Goal: Task Accomplishment & Management: Manage account settings

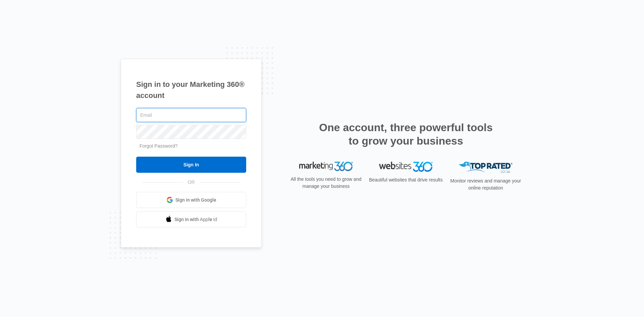
click at [149, 110] on input "text" at bounding box center [191, 115] width 110 height 14
paste input "[EMAIL_ADDRESS][DOMAIN_NAME]"
type input "[EMAIL_ADDRESS][DOMAIN_NAME]"
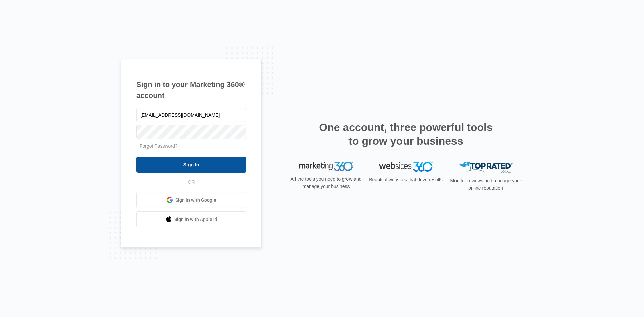
click at [165, 162] on input "Sign In" at bounding box center [191, 165] width 110 height 16
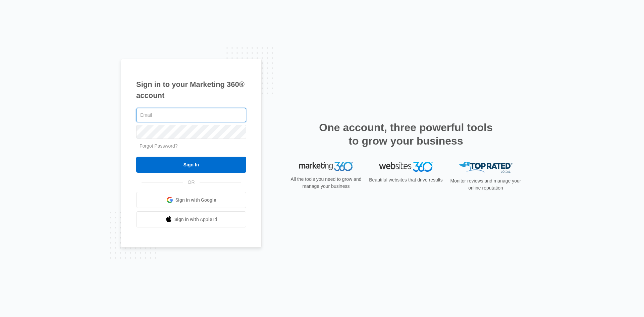
click at [156, 113] on input "text" at bounding box center [191, 115] width 110 height 14
paste input "[EMAIL_ADDRESS][DOMAIN_NAME]"
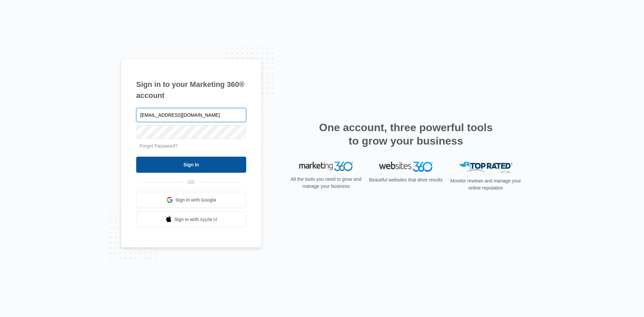
type input "[EMAIL_ADDRESS][DOMAIN_NAME]"
click at [168, 160] on input "Sign In" at bounding box center [191, 165] width 110 height 16
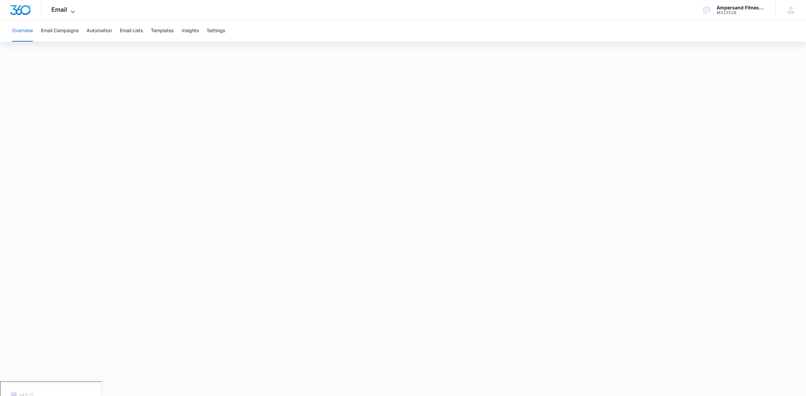
click at [73, 11] on icon at bounding box center [73, 12] width 8 height 8
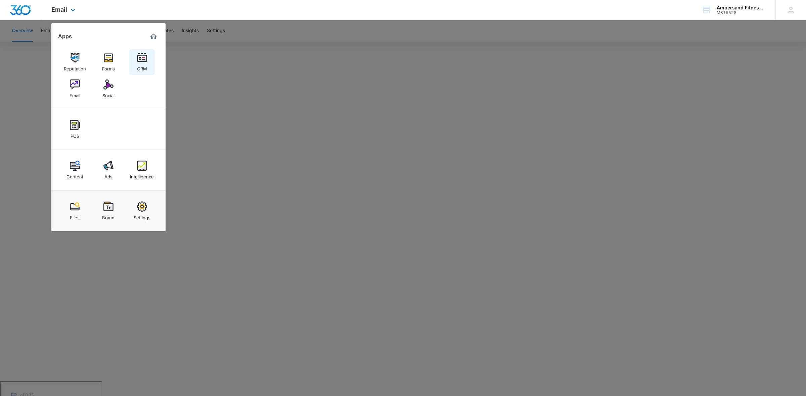
click at [137, 53] on img at bounding box center [142, 58] width 10 height 10
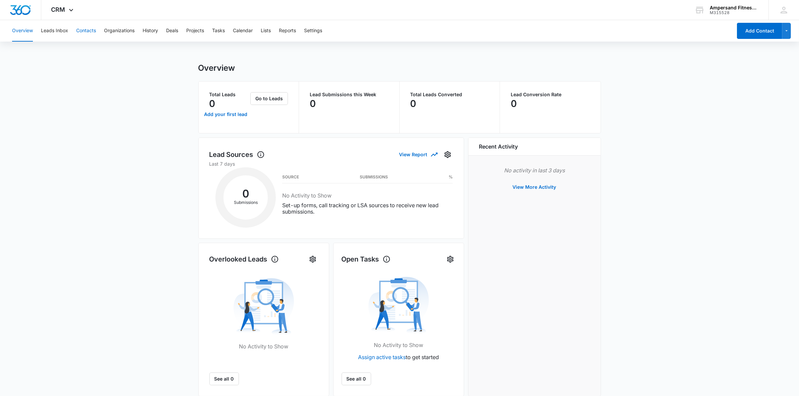
click at [87, 32] on button "Contacts" at bounding box center [86, 30] width 20 height 21
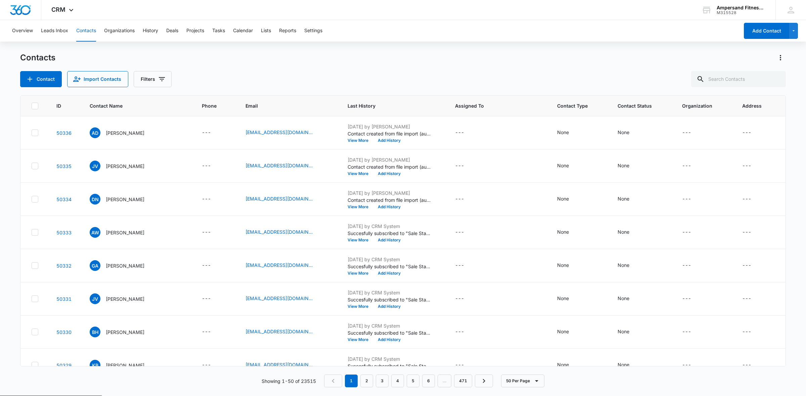
click at [726, 70] on div "Contacts Contact Import Contacts Filters" at bounding box center [402, 69] width 765 height 35
click at [725, 78] on input "text" at bounding box center [738, 79] width 95 height 16
paste input "[EMAIL_ADDRESS][DOMAIN_NAME]"
type input "[EMAIL_ADDRESS][DOMAIN_NAME]"
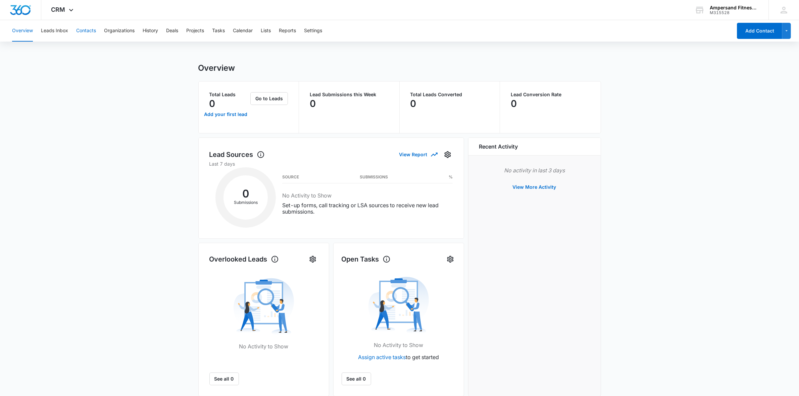
click at [83, 33] on button "Contacts" at bounding box center [86, 30] width 20 height 21
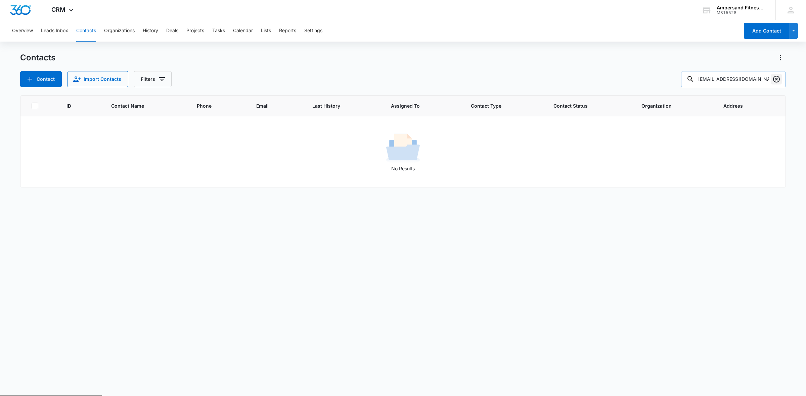
click at [777, 80] on icon "Clear" at bounding box center [776, 79] width 7 height 7
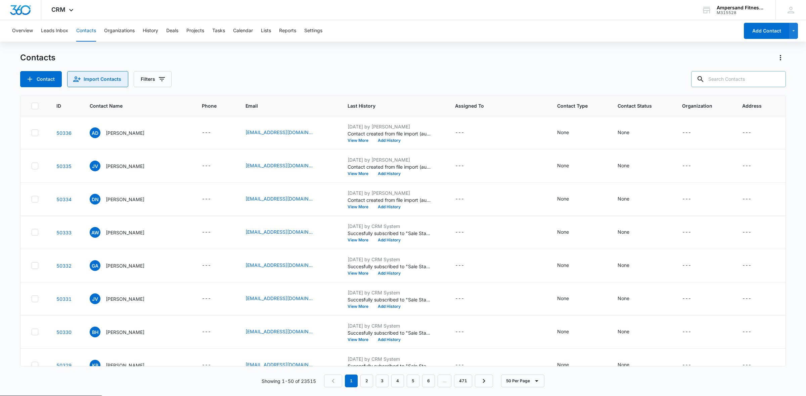
click at [119, 79] on button "Import Contacts" at bounding box center [97, 79] width 61 height 16
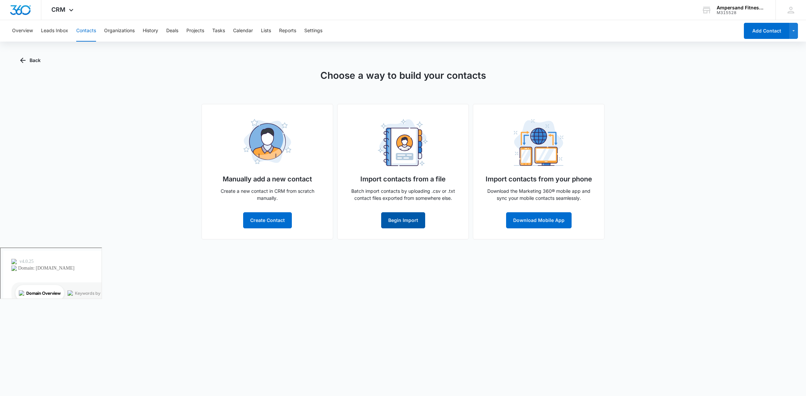
click at [411, 224] on button "Begin Import" at bounding box center [403, 220] width 44 height 16
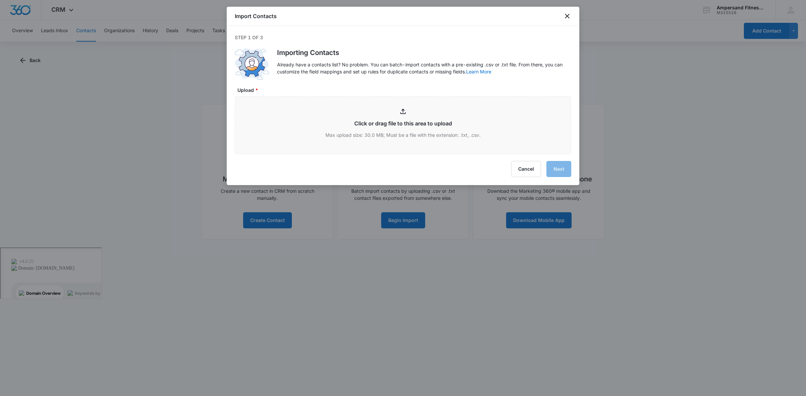
type input "C:\fakepath\Book1.xlsx"
click at [461, 123] on input "Upload *" at bounding box center [403, 125] width 336 height 57
click at [432, 113] on input "Upload *" at bounding box center [403, 125] width 336 height 57
type input "C:\fakepath\Book1.csv"
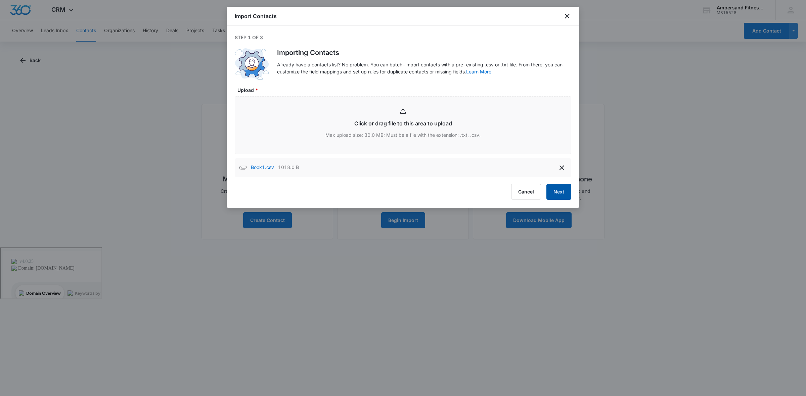
click at [561, 188] on button "Next" at bounding box center [558, 192] width 25 height 16
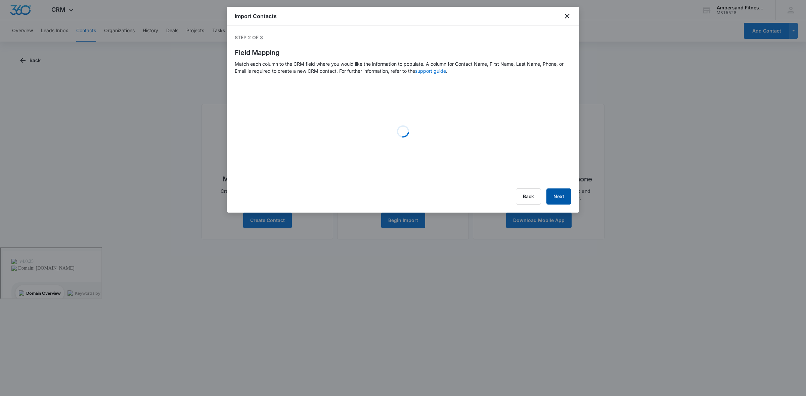
click at [562, 194] on button "Next" at bounding box center [558, 197] width 25 height 16
select select "78"
select select "79"
select select "185"
select select "tags"
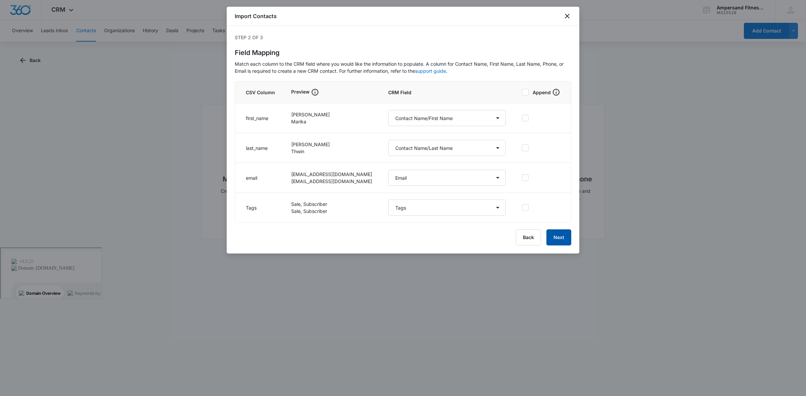
click at [561, 234] on button "Next" at bounding box center [558, 238] width 25 height 16
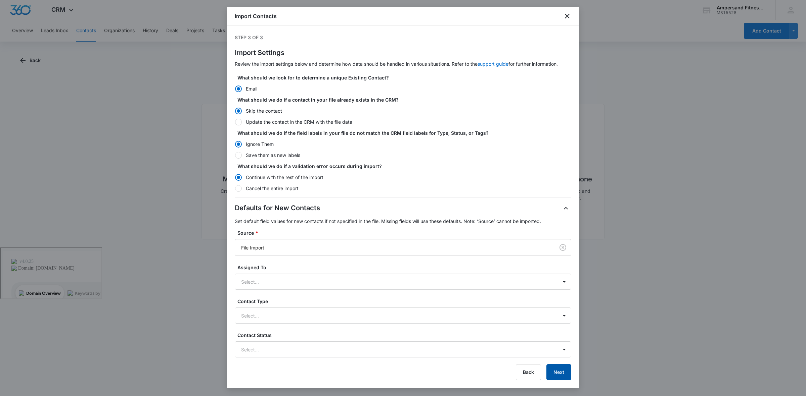
click at [549, 371] on button "Next" at bounding box center [558, 373] width 25 height 16
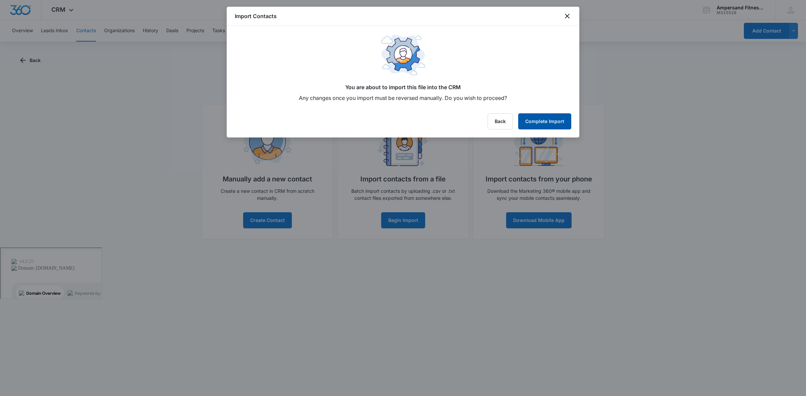
click at [554, 120] on button "Complete Import" at bounding box center [544, 121] width 53 height 16
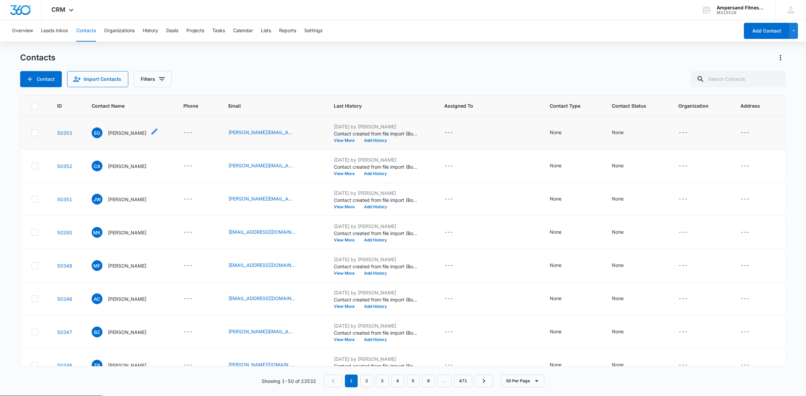
click at [123, 134] on p "[PERSON_NAME]" at bounding box center [127, 133] width 39 height 7
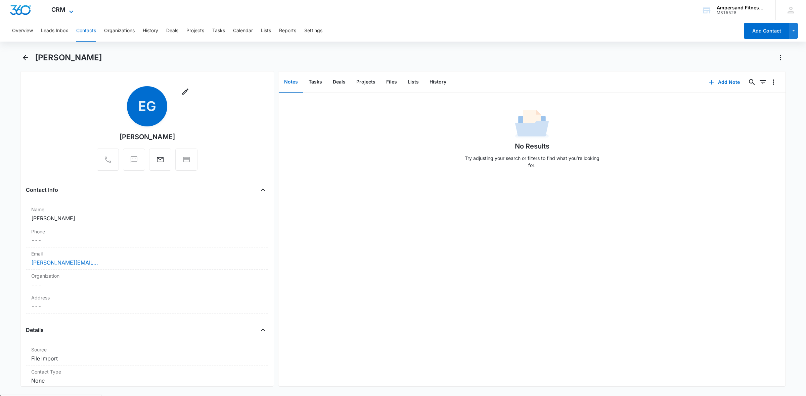
click at [57, 6] on span "CRM" at bounding box center [58, 9] width 14 height 7
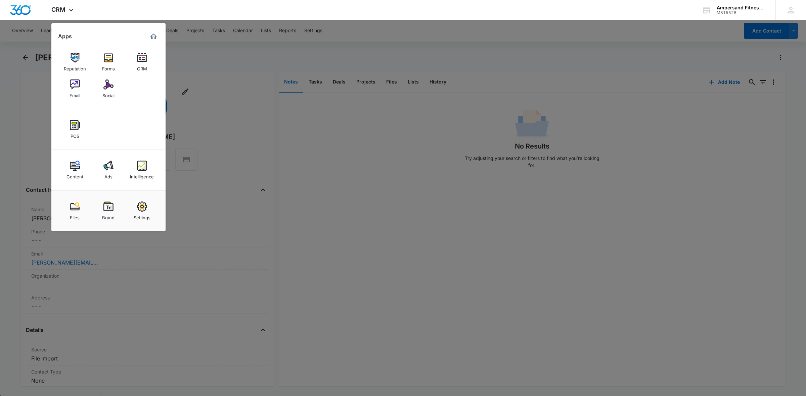
click at [81, 82] on link "Email" at bounding box center [75, 89] width 26 height 26
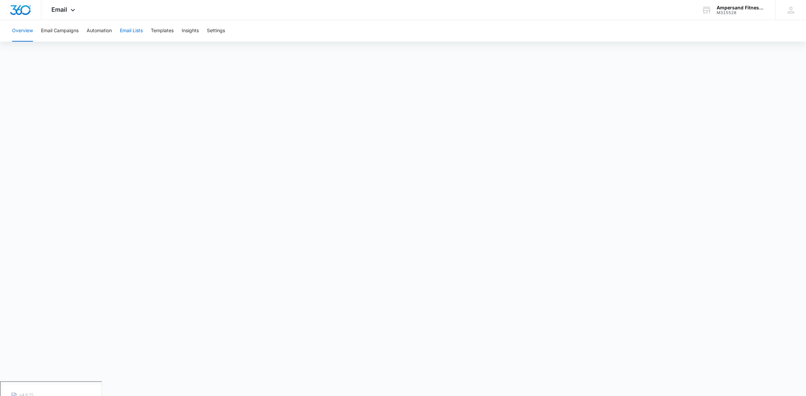
click at [127, 29] on button "Email Lists" at bounding box center [131, 30] width 23 height 21
click at [264, 57] on div "Automatically populate your lists from the CRM. Simply create a CRM List , then…" at bounding box center [148, 53] width 282 height 13
click at [51, 28] on button "Email Campaigns" at bounding box center [60, 30] width 38 height 21
click at [23, 29] on button "Overview" at bounding box center [22, 30] width 21 height 21
